Goal: Information Seeking & Learning: Learn about a topic

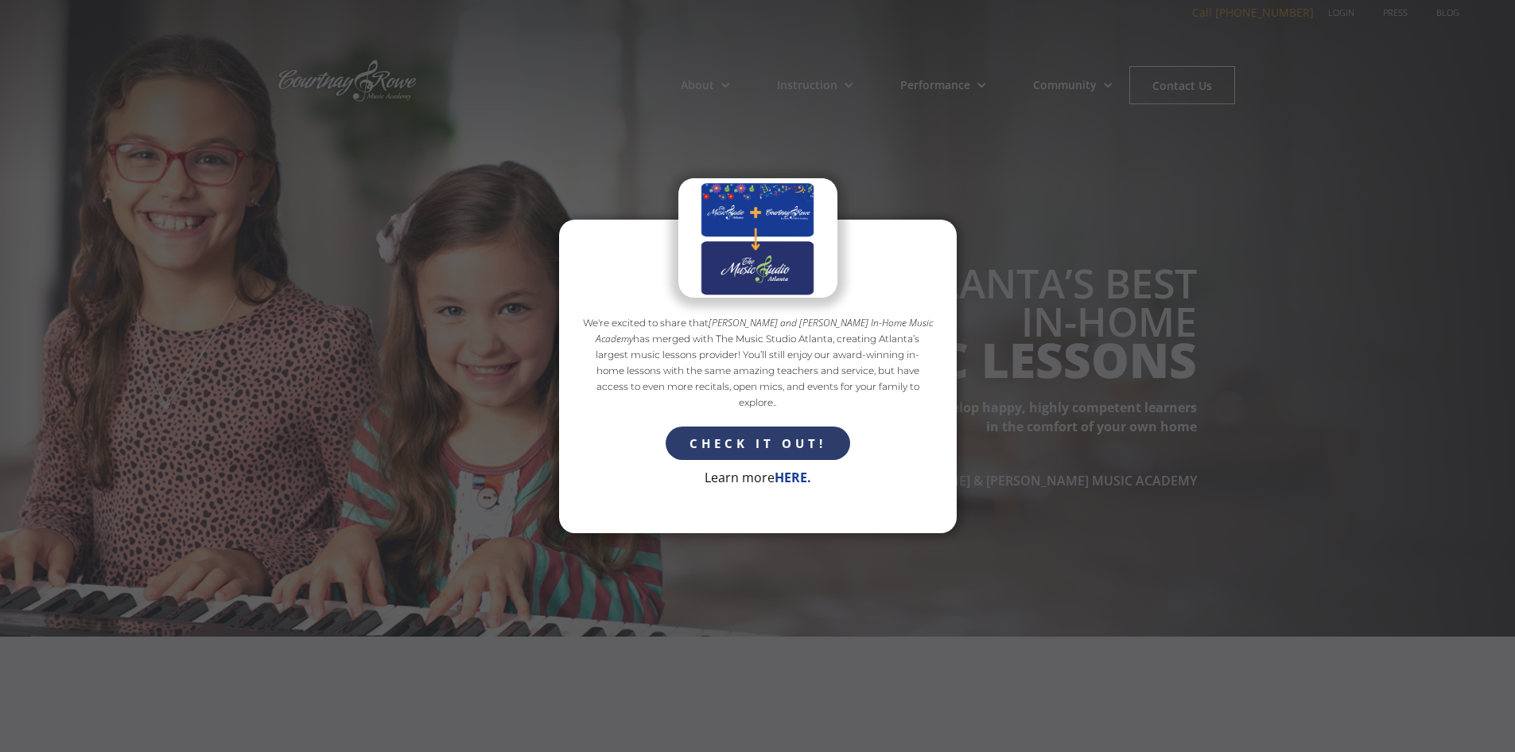
click at [384, 130] on div "We're excited to share that Courtnay and Rowe In-Home Music Academy has merged …" at bounding box center [757, 376] width 1515 height 752
click at [394, 393] on div "We're excited to share that Courtnay and Rowe In-Home Music Academy has merged …" at bounding box center [757, 376] width 1515 height 752
drag, startPoint x: 484, startPoint y: 656, endPoint x: 785, endPoint y: 689, distance: 303.2
click at [505, 661] on div "We're excited to share that Courtnay and Rowe In-Home Music Academy has merged …" at bounding box center [757, 376] width 1515 height 752
drag, startPoint x: 886, startPoint y: 689, endPoint x: 1151, endPoint y: 630, distance: 271.4
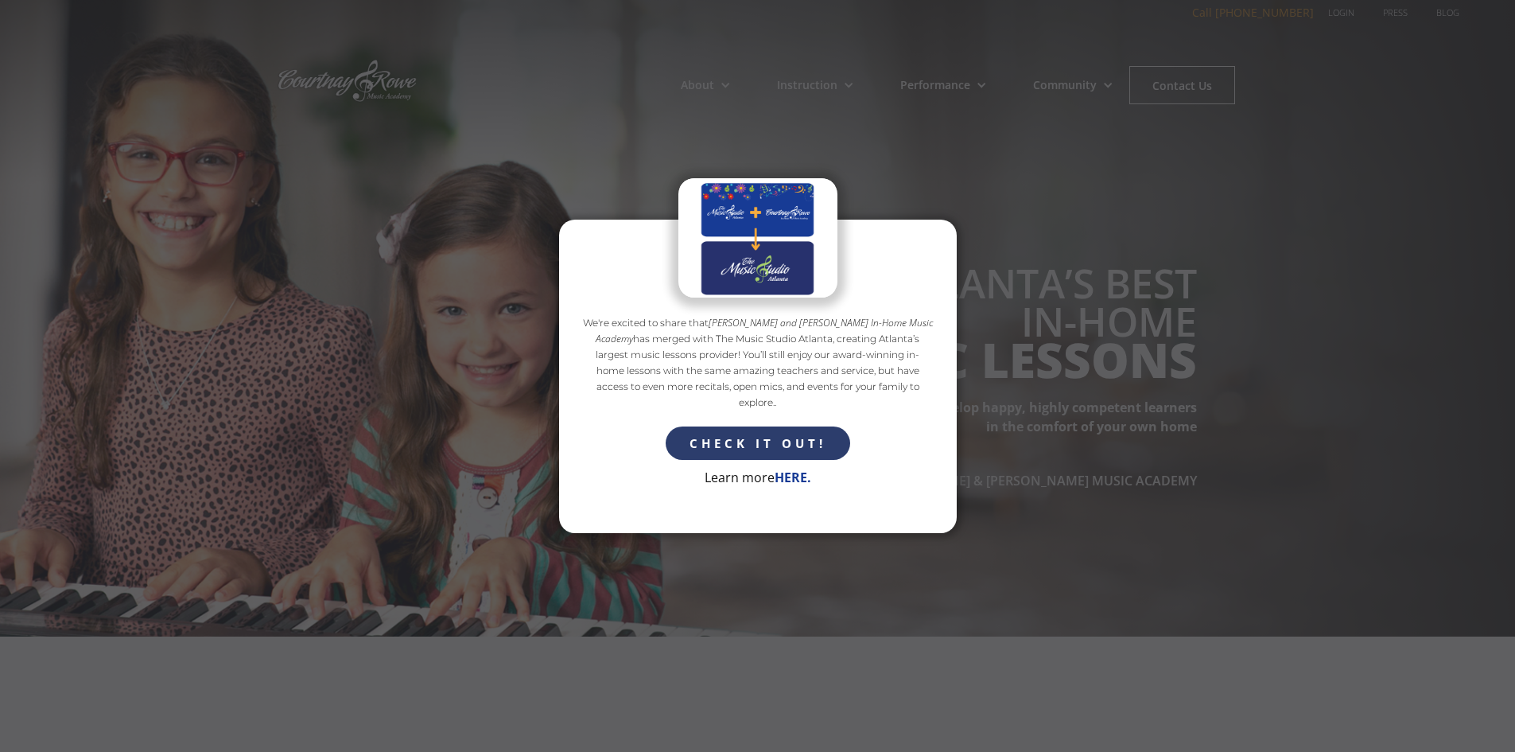
click at [907, 687] on div "We're excited to share that Courtnay and Rowe In-Home Music Academy has merged …" at bounding box center [757, 376] width 1515 height 752
click at [1175, 619] on div "We're excited to share that Courtnay and Rowe In-Home Music Academy has merged …" at bounding box center [757, 376] width 1515 height 752
click at [1170, 384] on div "We're excited to share that Courtnay and Rowe In-Home Music Academy has merged …" at bounding box center [757, 376] width 1515 height 752
drag, startPoint x: 1107, startPoint y: 173, endPoint x: 1082, endPoint y: 136, distance: 44.8
click at [1107, 168] on div "We're excited to share that Courtnay and Rowe In-Home Music Academy has merged …" at bounding box center [757, 376] width 1515 height 752
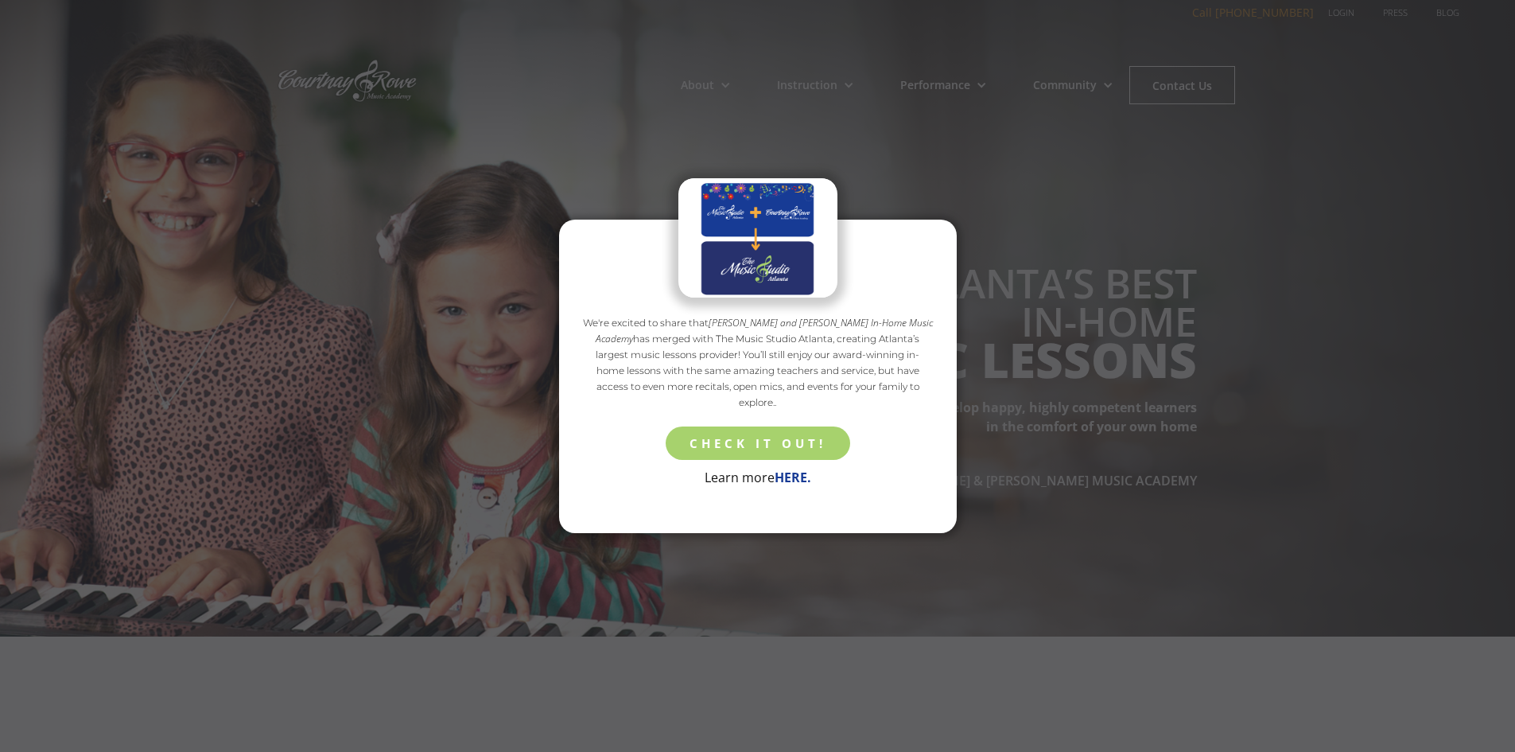
click at [763, 460] on link "CHECK IT OUT!" at bounding box center [758, 442] width 185 height 33
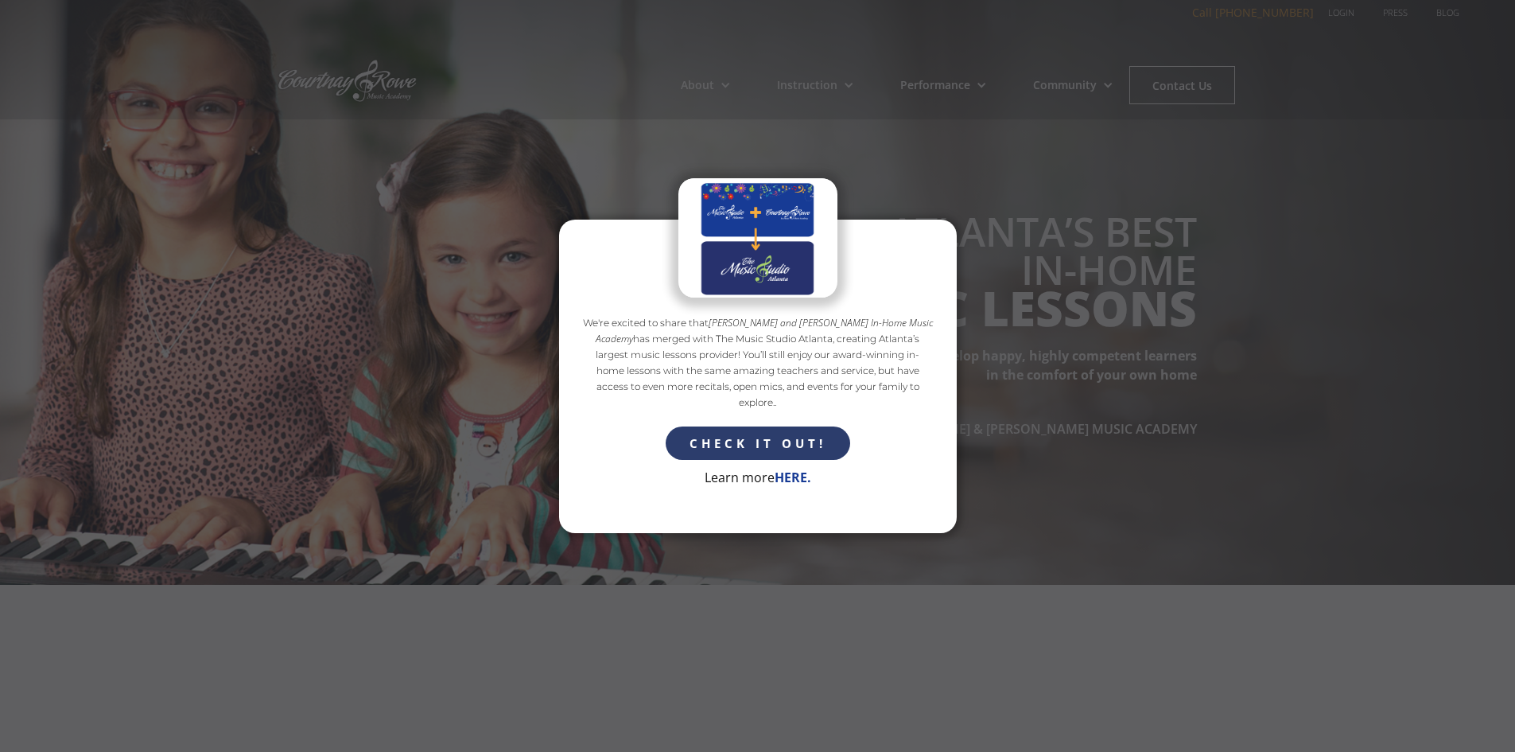
scroll to position [80, 0]
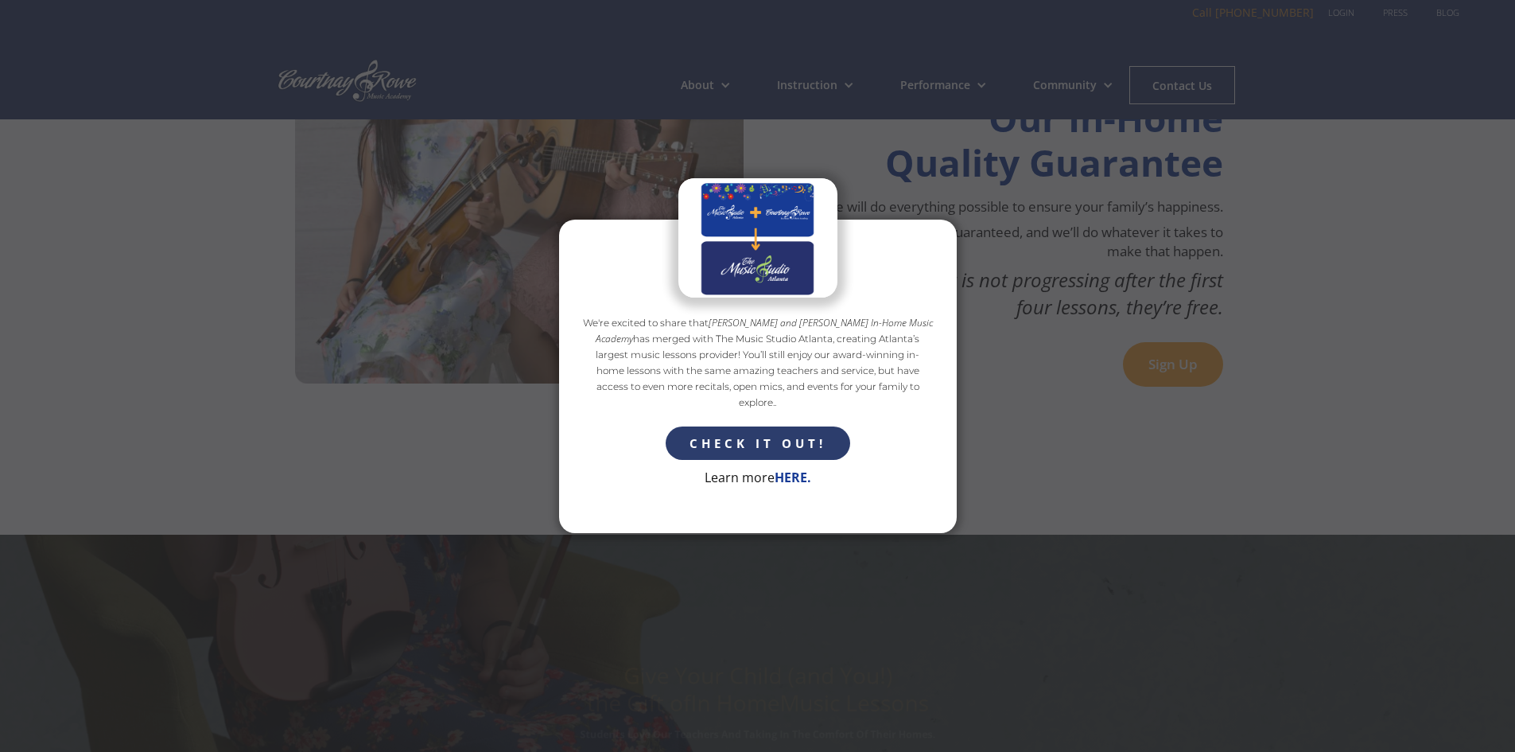
scroll to position [2705, 0]
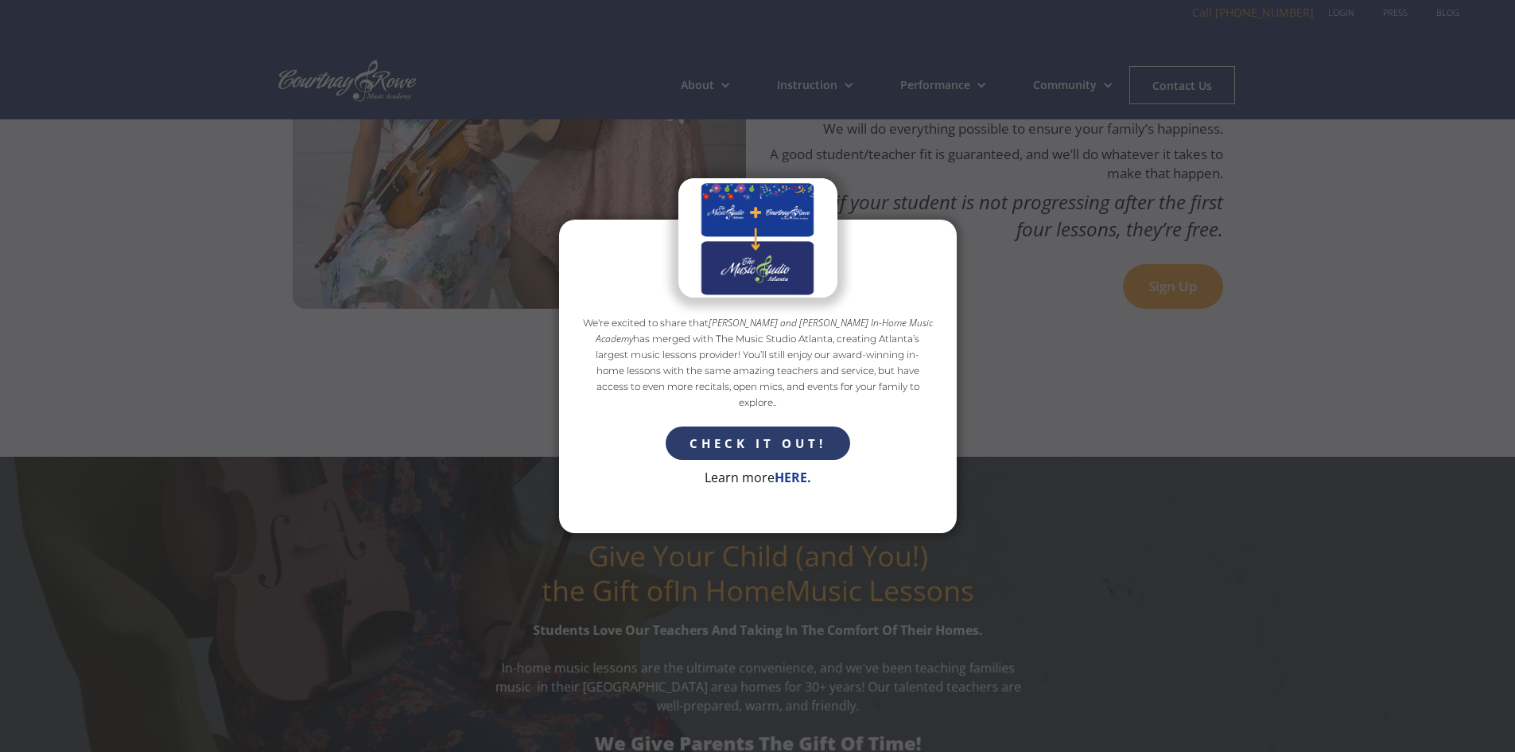
click at [789, 486] on strong "HERE." at bounding box center [793, 478] width 37 height 18
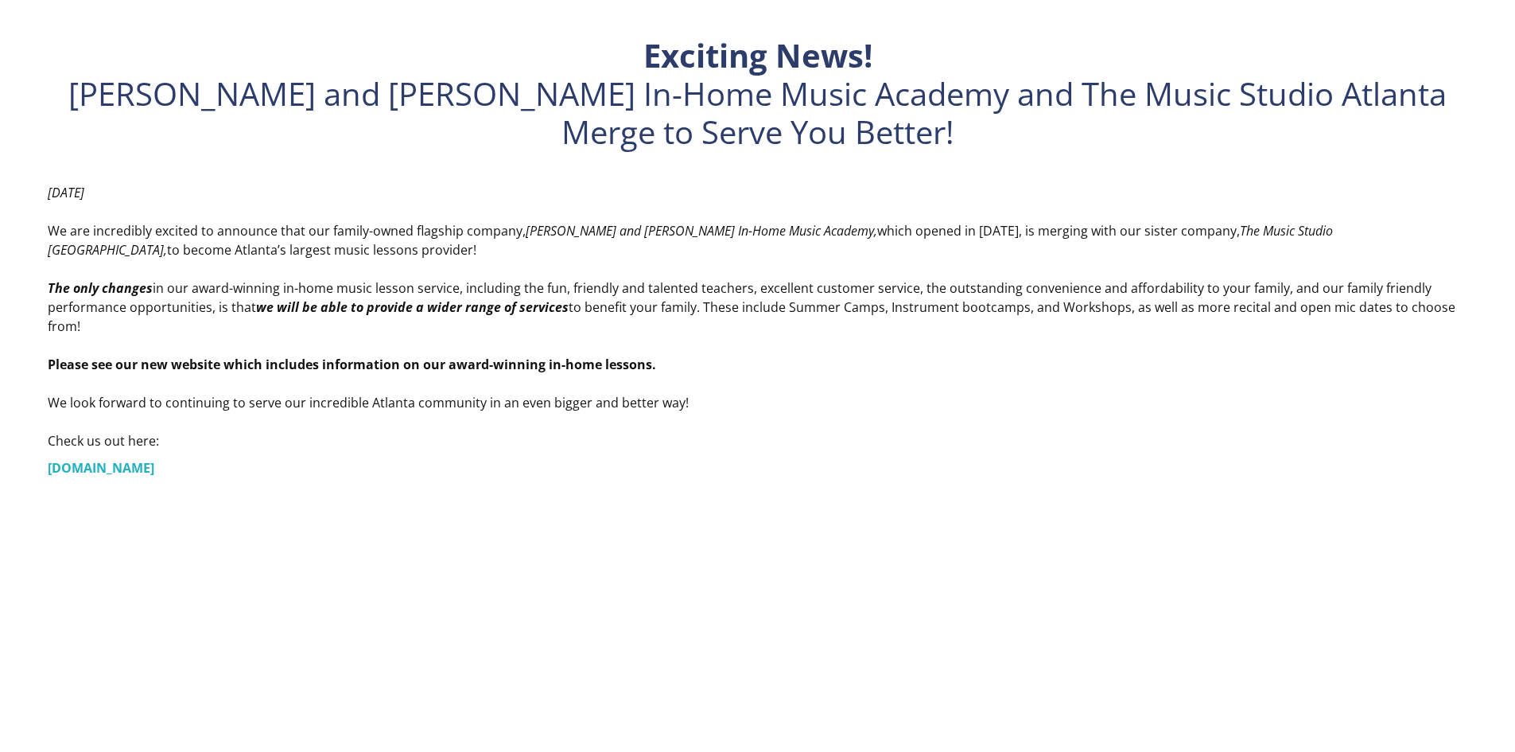
scroll to position [111, 0]
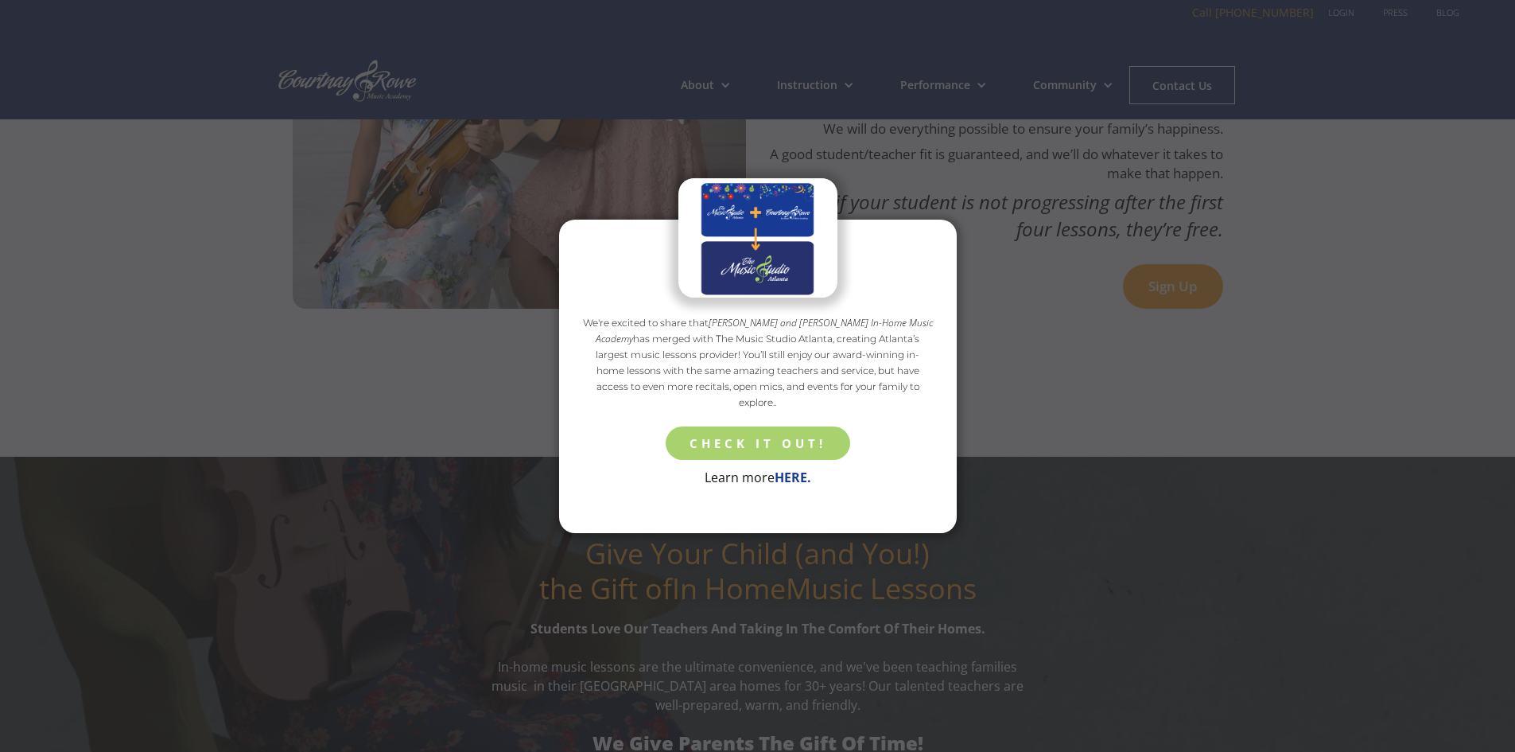
click at [761, 460] on link "CHECK IT OUT!" at bounding box center [758, 442] width 185 height 33
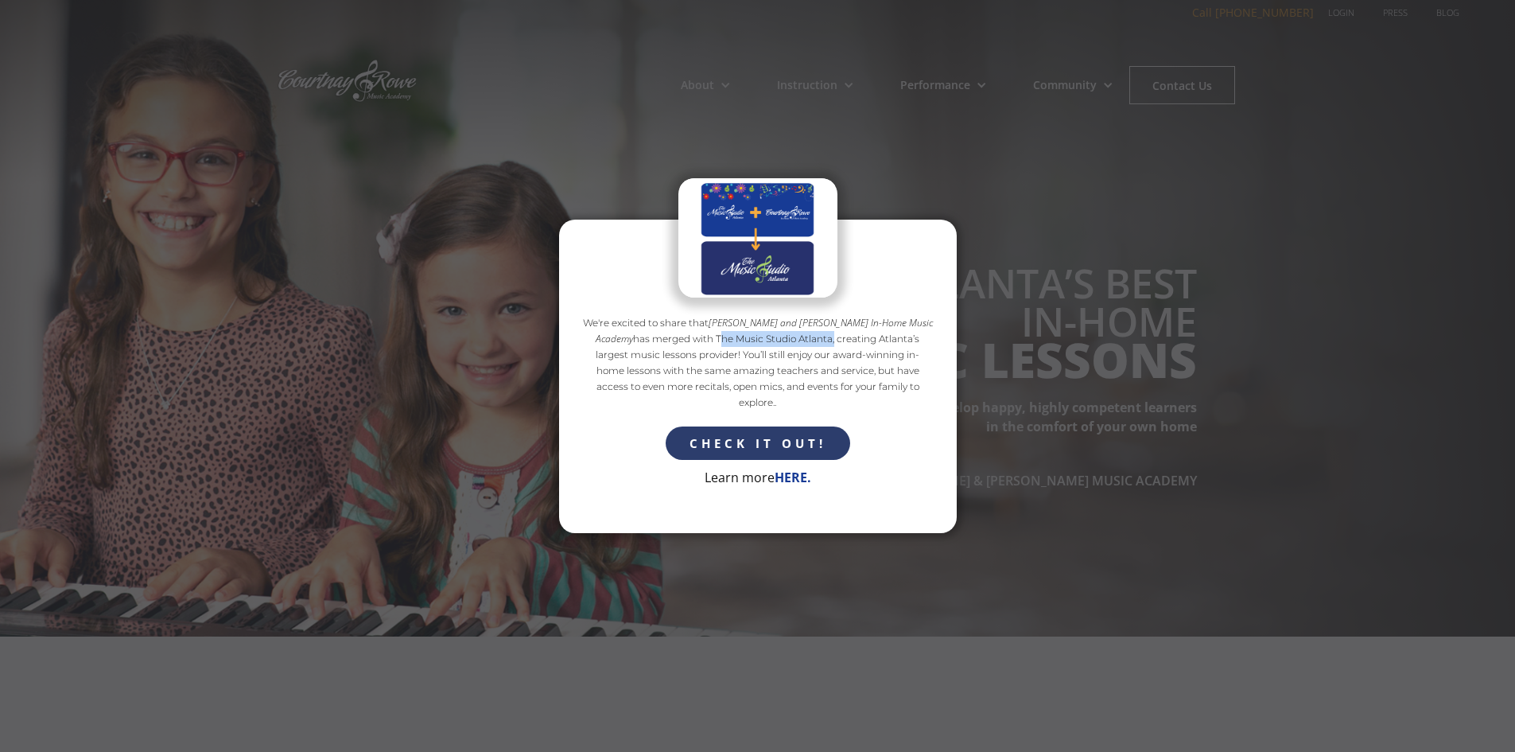
drag, startPoint x: 492, startPoint y: 403, endPoint x: 648, endPoint y: 410, distance: 155.2
click at [648, 410] on p "We're excited to share that Courtnay and Rowe In-Home Music Academy has merged …" at bounding box center [758, 362] width 350 height 95
copy p "The Music Studio Atlanta"
